Goal: Task Accomplishment & Management: Complete application form

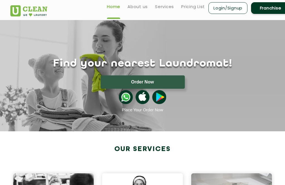
click at [266, 13] on link "Franchise" at bounding box center [270, 8] width 39 height 12
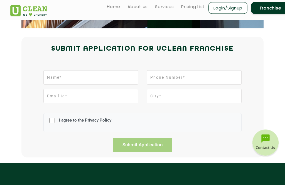
scroll to position [109, 0]
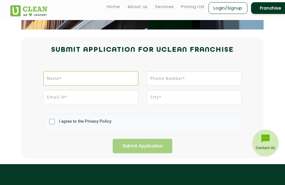
click at [73, 81] on input "text" at bounding box center [90, 78] width 95 height 14
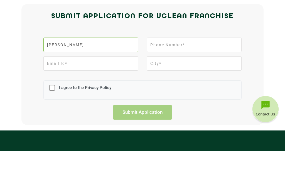
type input "[PERSON_NAME]"
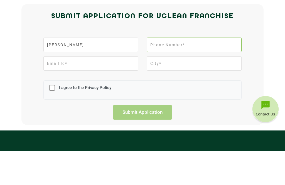
click at [190, 71] on input "tel" at bounding box center [193, 78] width 95 height 14
type input "9584465156"
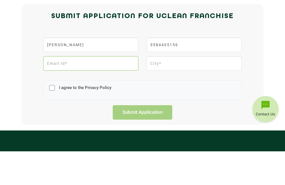
click at [89, 90] on input "email" at bounding box center [90, 97] width 95 height 14
type input "[EMAIL_ADDRESS][DOMAIN_NAME]"
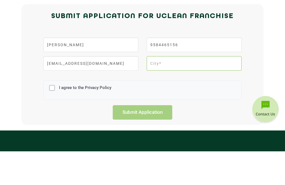
click at [185, 90] on input "text" at bounding box center [193, 97] width 95 height 14
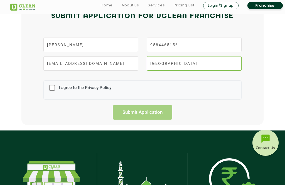
type input "[GEOGRAPHIC_DATA]"
click at [50, 87] on input "I agree to the Privacy Policy" at bounding box center [52, 88] width 6 height 14
checkbox input "true"
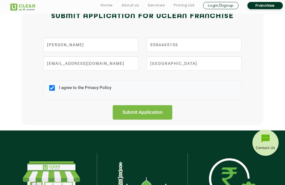
click at [148, 115] on input "Submit Application" at bounding box center [142, 112] width 59 height 14
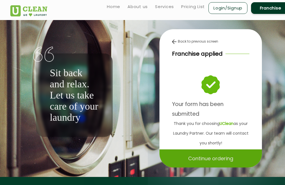
click at [245, 160] on div "Continue ordering" at bounding box center [210, 158] width 102 height 18
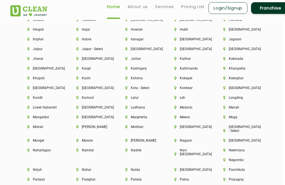
scroll to position [1260, 2]
click at [32, 71] on li "[GEOGRAPHIC_DATA]" at bounding box center [42, 69] width 30 height 4
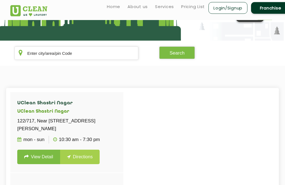
scroll to position [48, 0]
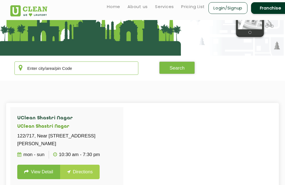
click at [37, 68] on input "text" at bounding box center [76, 67] width 124 height 13
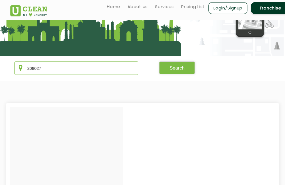
type input "208027"
click at [183, 64] on button "Search" at bounding box center [177, 67] width 36 height 13
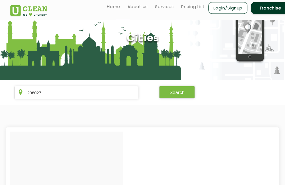
scroll to position [0, 0]
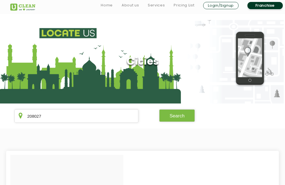
click at [177, 115] on button "Search" at bounding box center [177, 115] width 36 height 13
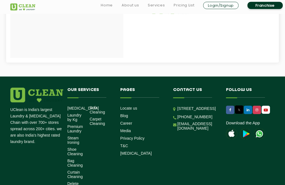
scroll to position [339, 0]
